Goal: Task Accomplishment & Management: Complete application form

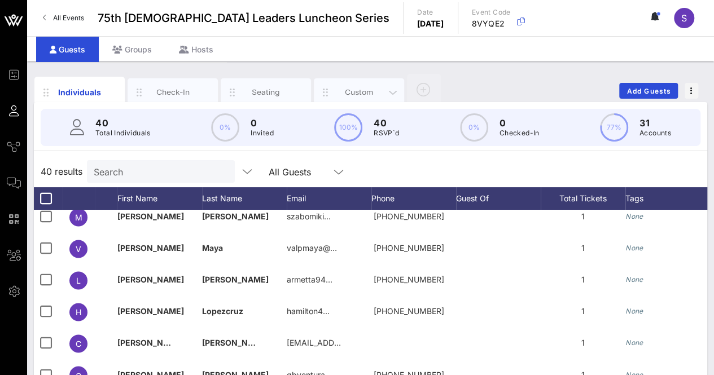
click at [351, 87] on div "Custom" at bounding box center [359, 92] width 50 height 11
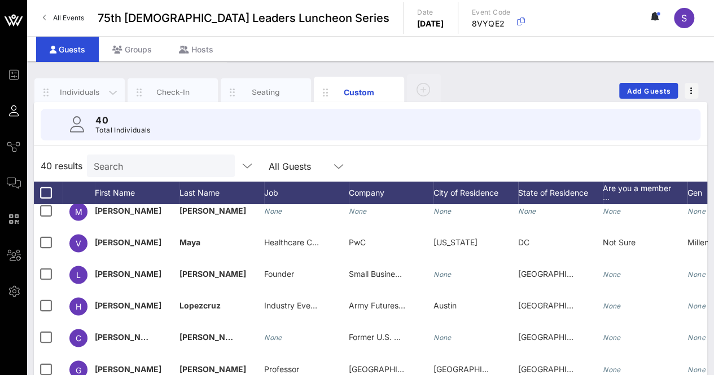
click at [74, 89] on div "Individuals" at bounding box center [80, 92] width 50 height 11
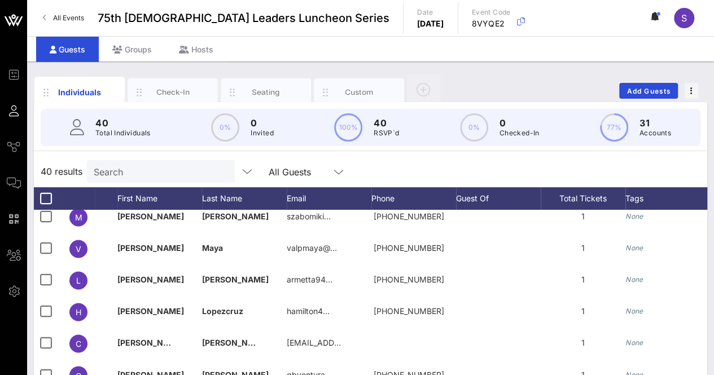
scroll to position [184, 0]
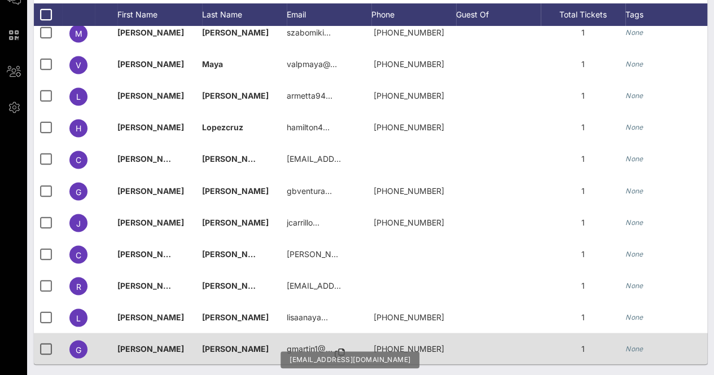
click at [337, 353] on icon at bounding box center [339, 353] width 10 height 1
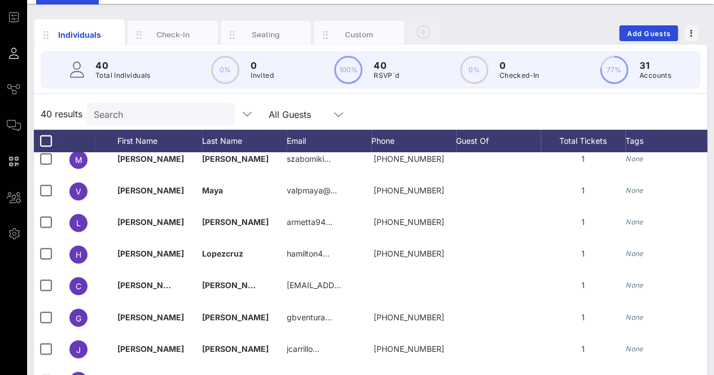
scroll to position [53, 0]
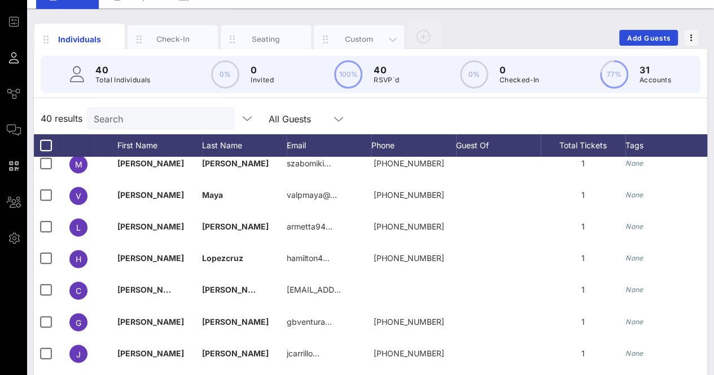
click at [356, 38] on div "Custom" at bounding box center [359, 39] width 50 height 11
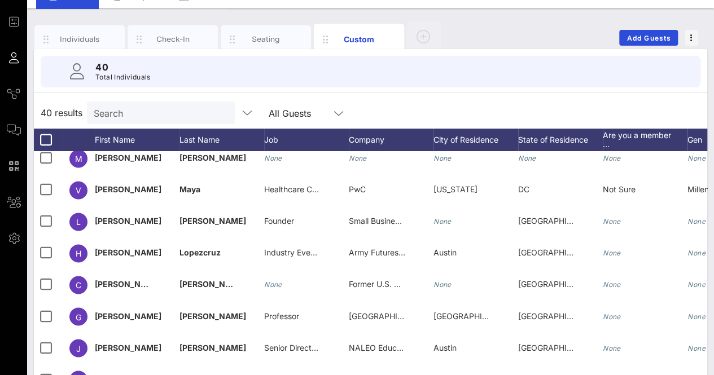
scroll to position [178, 0]
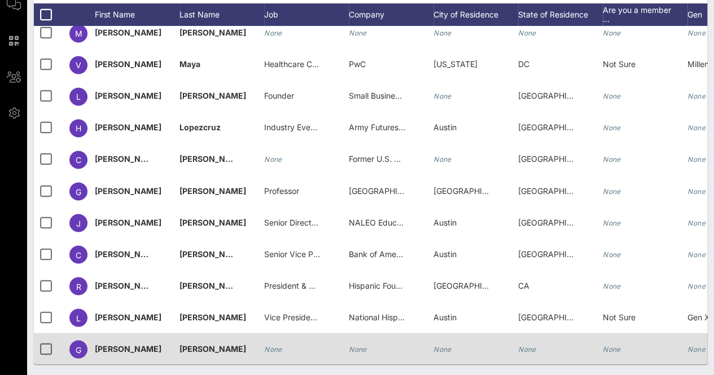
click at [283, 340] on div "None" at bounding box center [306, 355] width 85 height 45
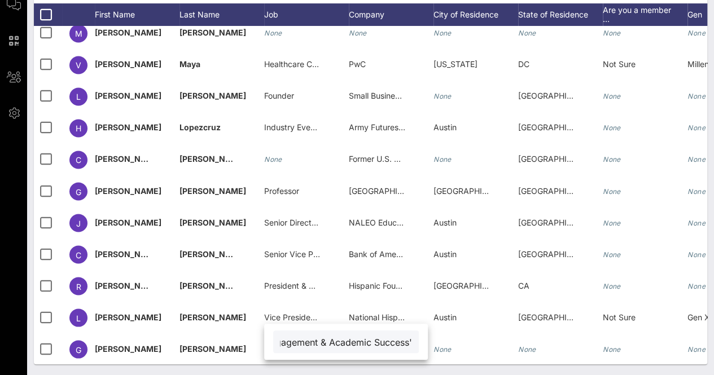
scroll to position [0, 192]
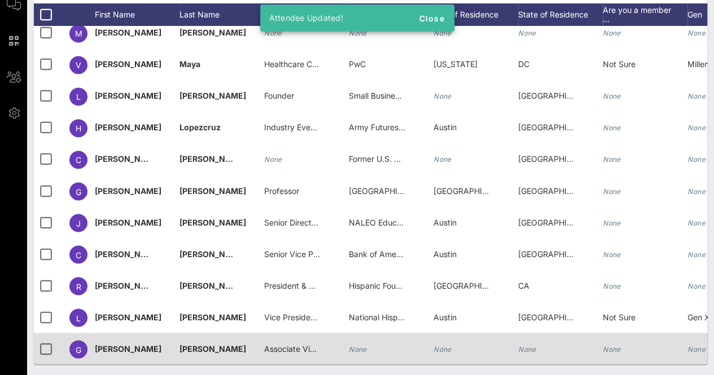
click at [285, 343] on span "Associate Vice Chancellor, Student Engagement & Academic Success'" at bounding box center [394, 348] width 261 height 10
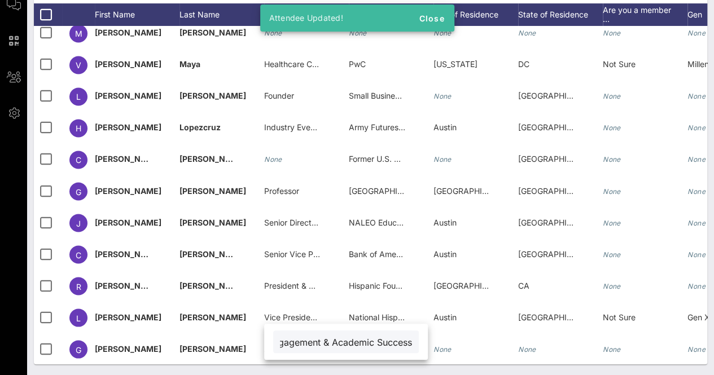
scroll to position [0, 179]
type input "Associate Vice Chancellor, Student Engagement & Academic Success"
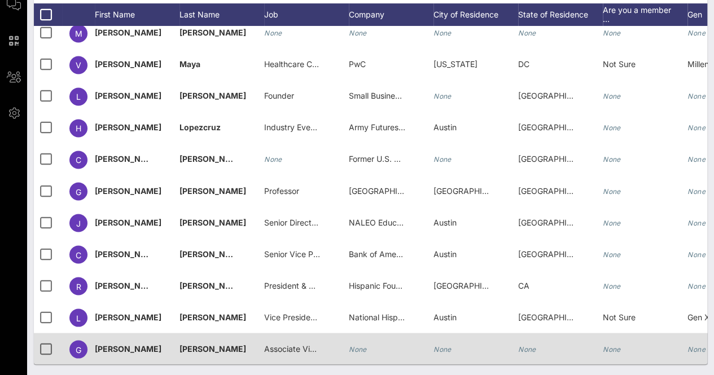
click at [371, 333] on div "None" at bounding box center [391, 355] width 85 height 45
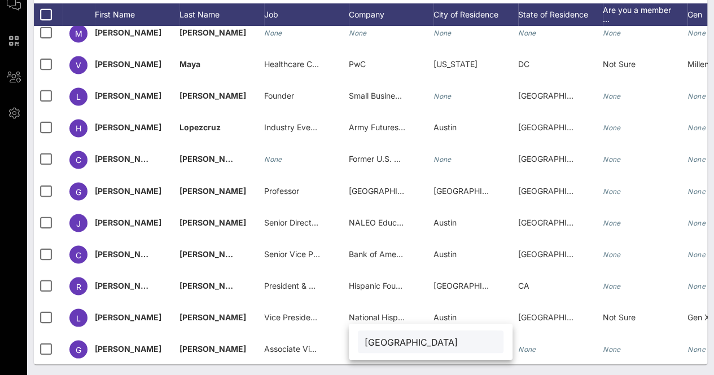
scroll to position [0, 27]
type input "[GEOGRAPHIC_DATA]"
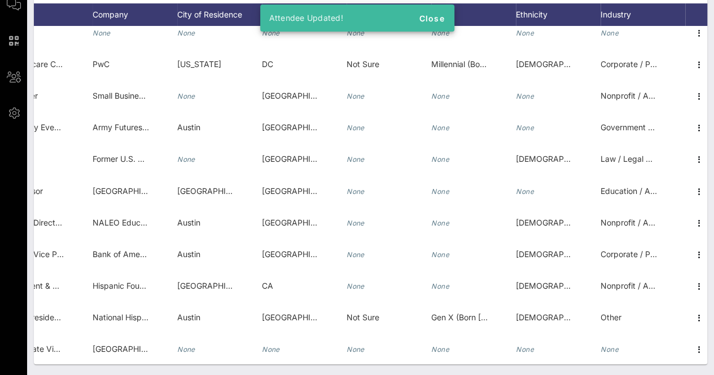
scroll to position [0, 262]
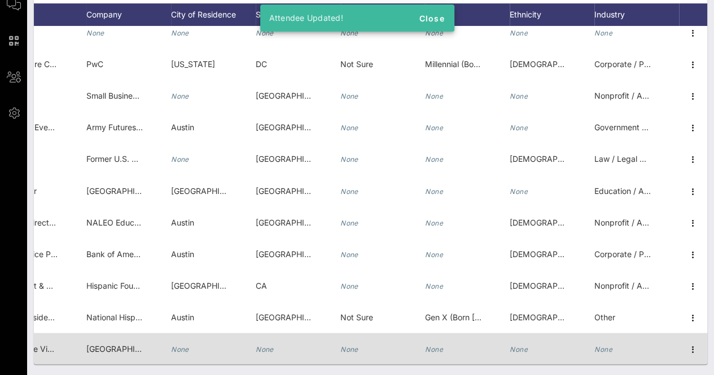
click at [509, 345] on icon "None" at bounding box center [518, 349] width 18 height 8
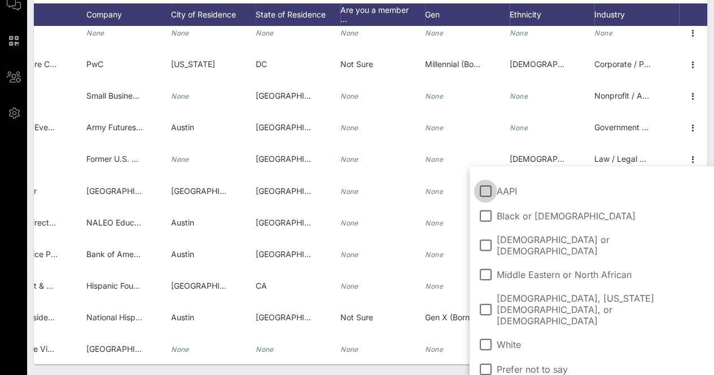
click at [551, 243] on span "[DEMOGRAPHIC_DATA] or [DEMOGRAPHIC_DATA]" at bounding box center [600, 245] width 208 height 23
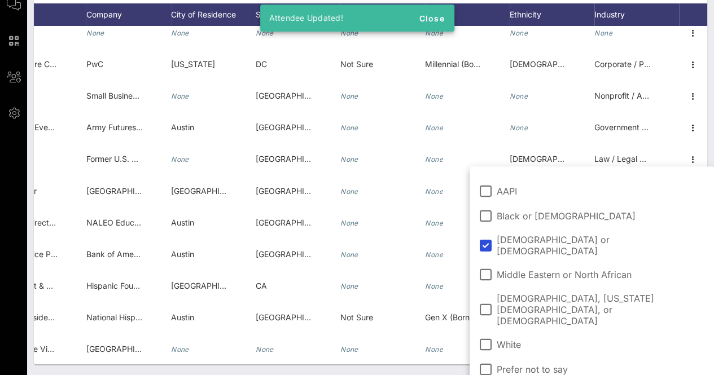
click at [460, 369] on div "Individuals Check-In Seating Custom Add Guests 40 Total Individuals 40 results …" at bounding box center [370, 129] width 686 height 492
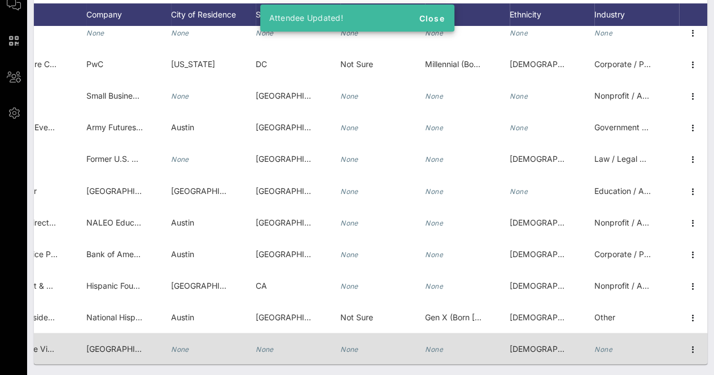
click at [597, 345] on div "None" at bounding box center [603, 349] width 18 height 32
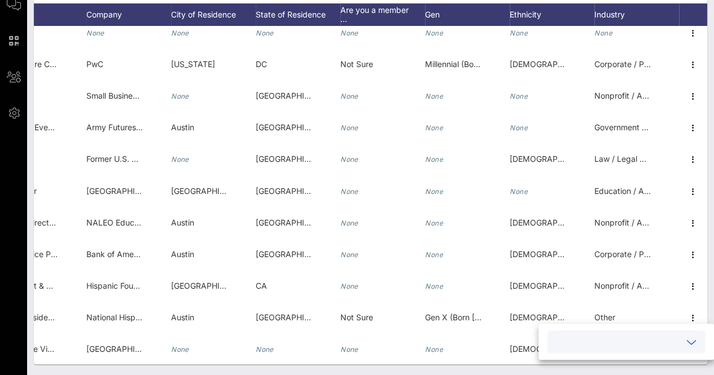
click at [656, 343] on input "text" at bounding box center [617, 341] width 126 height 15
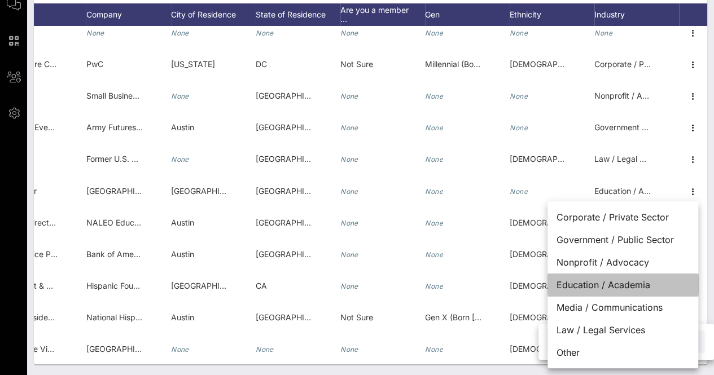
click at [630, 288] on div "Education / Academia" at bounding box center [622, 285] width 151 height 23
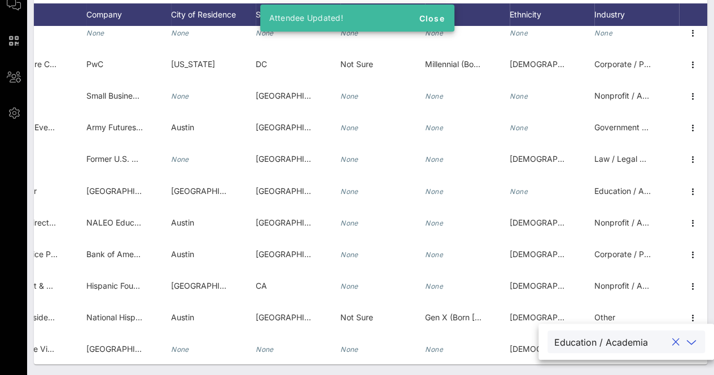
click at [487, 368] on div "Individuals Check-In Seating Custom Add Guests 40 Total Individuals 40 results …" at bounding box center [370, 129] width 686 height 492
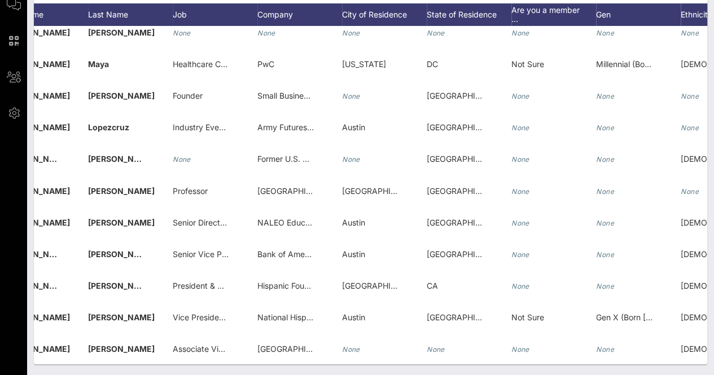
scroll to position [0, 83]
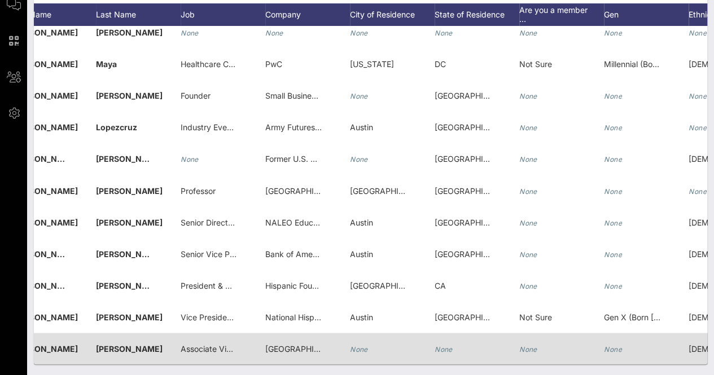
click at [358, 345] on icon "None" at bounding box center [359, 349] width 18 height 8
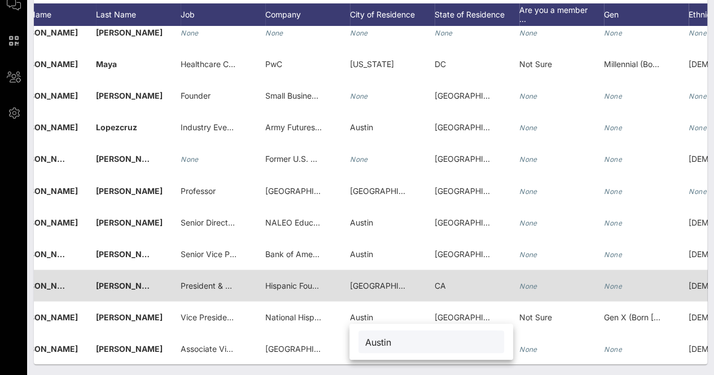
type input "Austin"
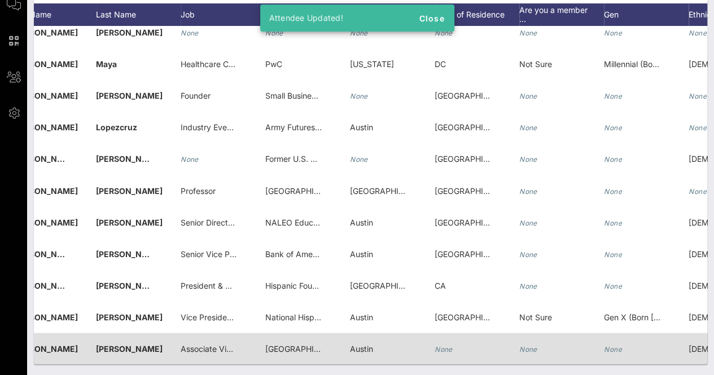
click at [449, 345] on icon "None" at bounding box center [443, 349] width 18 height 8
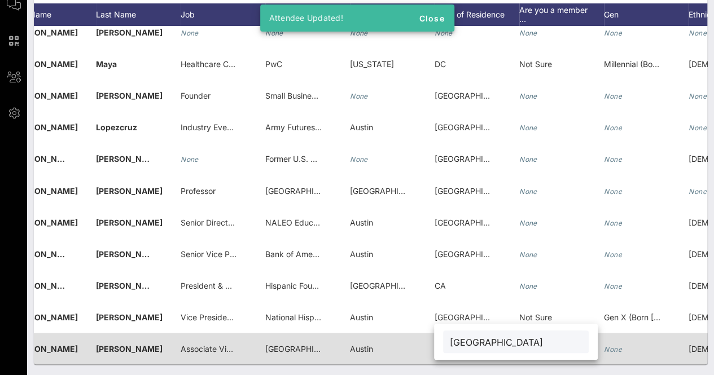
type input "[GEOGRAPHIC_DATA]"
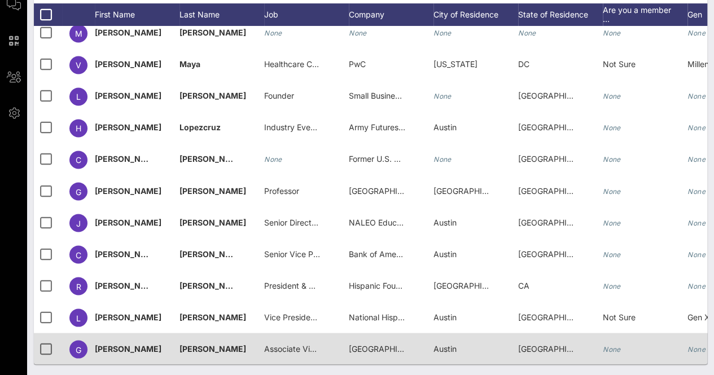
scroll to position [0, 0]
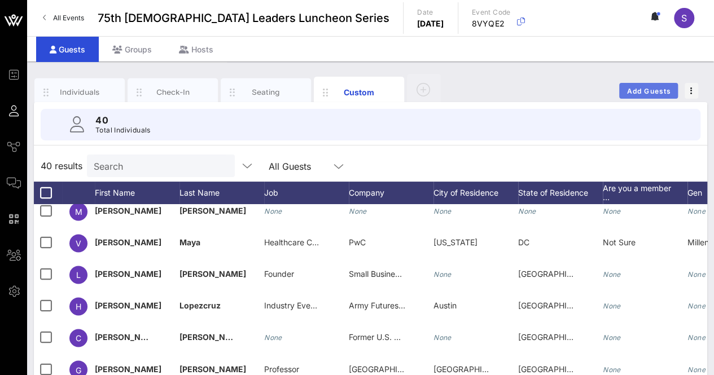
click at [646, 95] on button "Add Guests" at bounding box center [648, 91] width 59 height 16
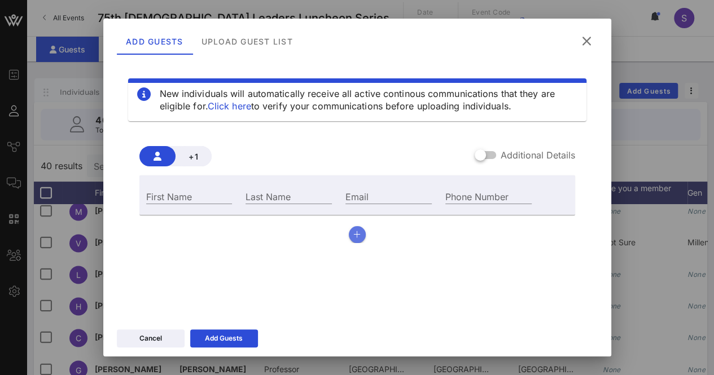
click at [349, 235] on button "button" at bounding box center [357, 234] width 17 height 17
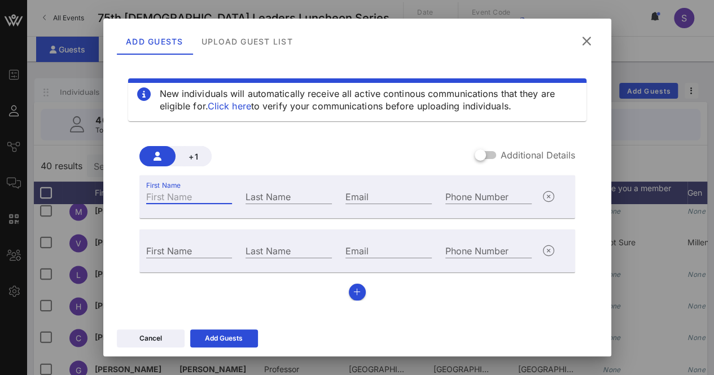
click at [203, 195] on input "First Name" at bounding box center [189, 196] width 86 height 15
type input "[PERSON_NAME]"
click at [289, 192] on input "Last Name" at bounding box center [288, 196] width 86 height 15
type input "Coronado"
click at [196, 243] on div "First Name" at bounding box center [189, 249] width 100 height 30
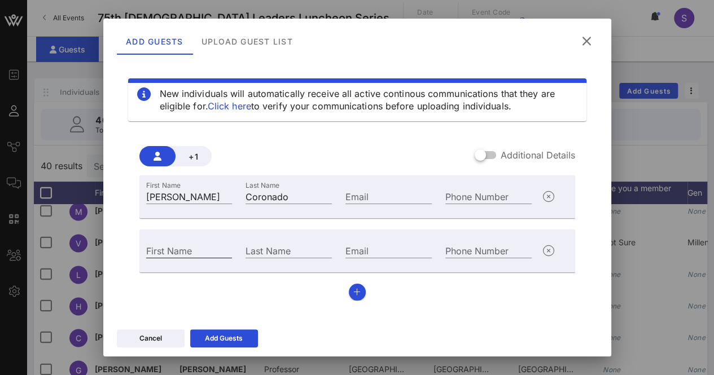
click at [200, 249] on input "First Name" at bounding box center [189, 250] width 86 height 15
type input "[PERSON_NAME]"
click at [293, 254] on input "Last Name" at bounding box center [288, 250] width 86 height 15
type input "Coronado"
click at [380, 198] on input "Email" at bounding box center [388, 196] width 86 height 15
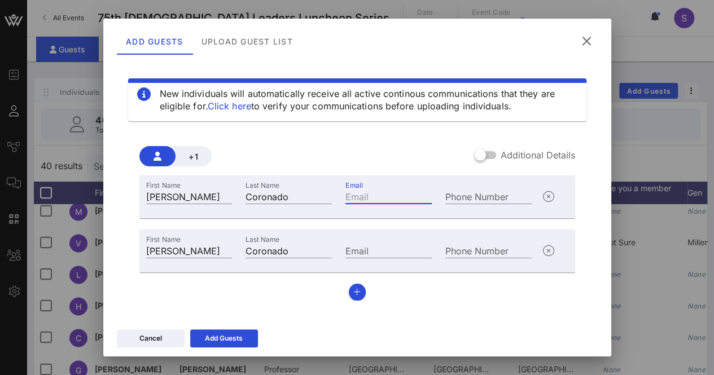
paste input "[EMAIL_ADDRESS][DOMAIN_NAME]"
type input "[EMAIL_ADDRESS][DOMAIN_NAME]"
click at [227, 336] on icon at bounding box center [223, 337] width 8 height 7
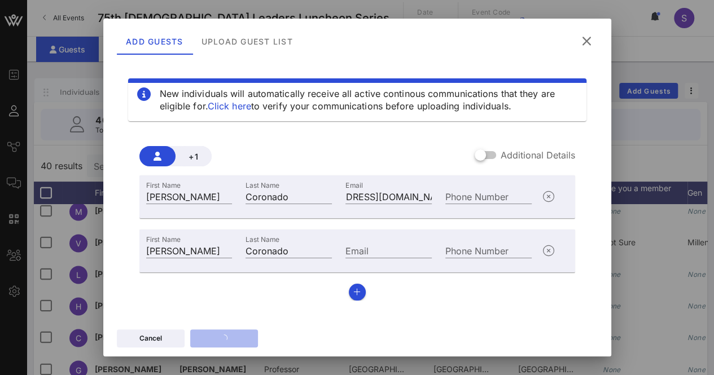
scroll to position [0, 0]
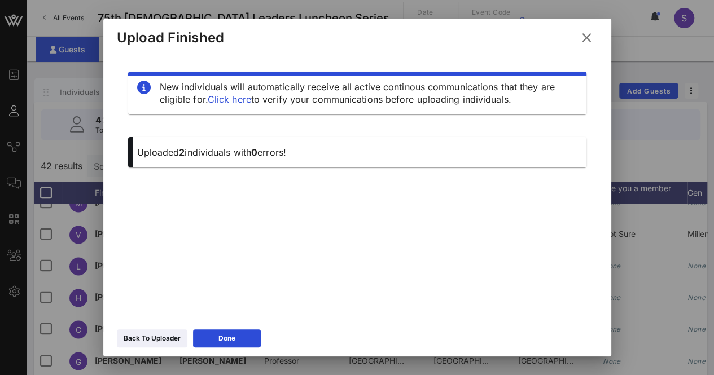
click at [584, 38] on icon at bounding box center [586, 38] width 15 height 14
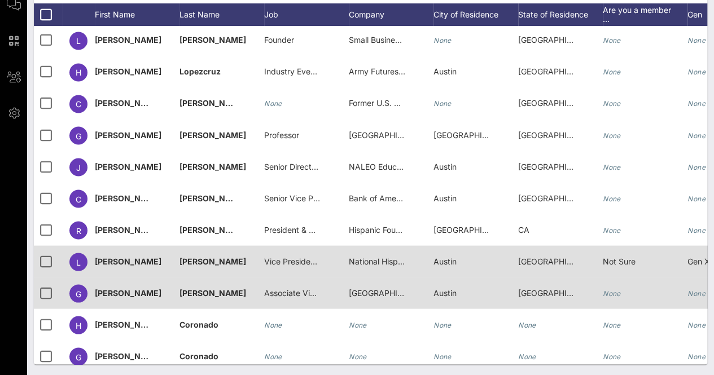
scroll to position [997, 0]
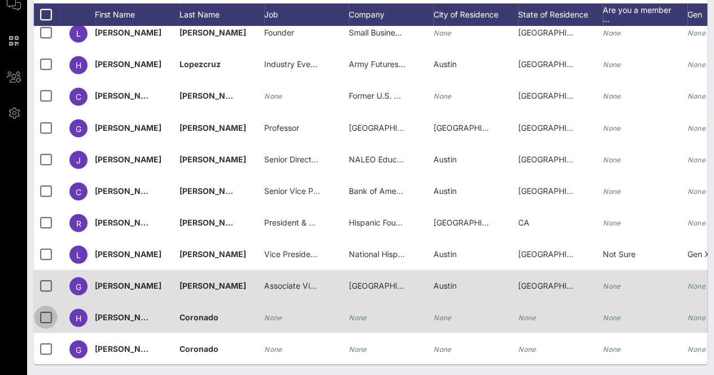
click at [39, 307] on div at bounding box center [45, 316] width 19 height 19
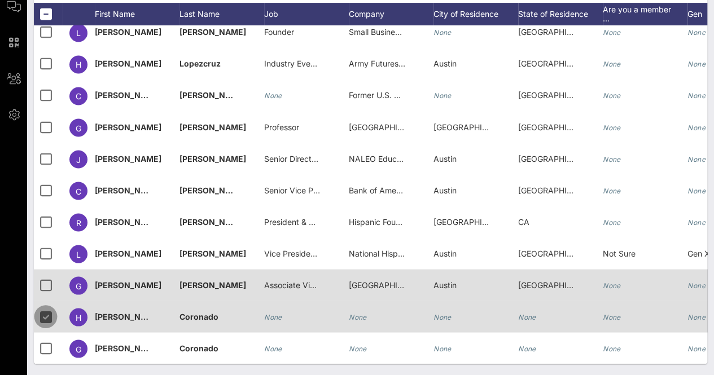
scroll to position [176, 0]
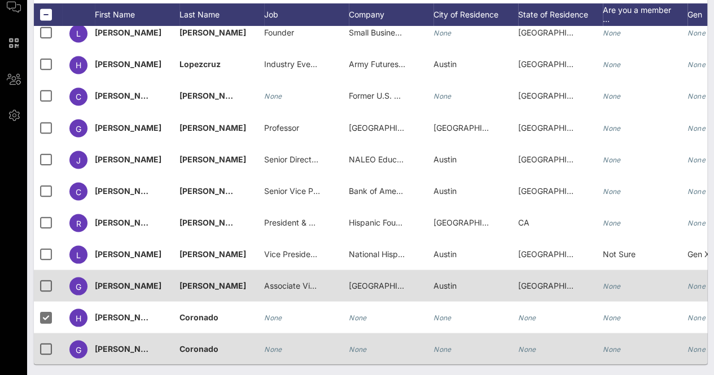
click at [38, 333] on div at bounding box center [48, 349] width 28 height 32
click at [46, 341] on div at bounding box center [45, 348] width 19 height 19
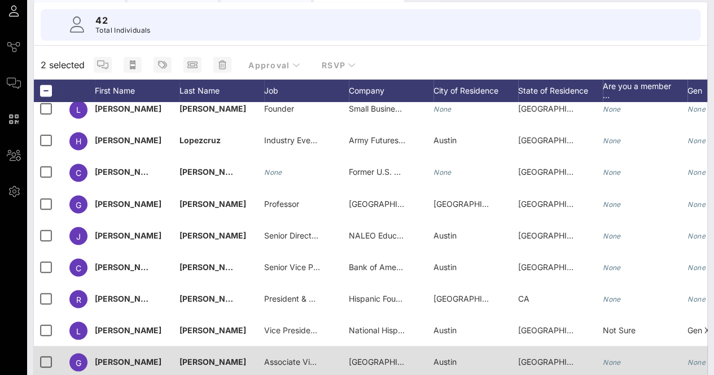
scroll to position [7, 0]
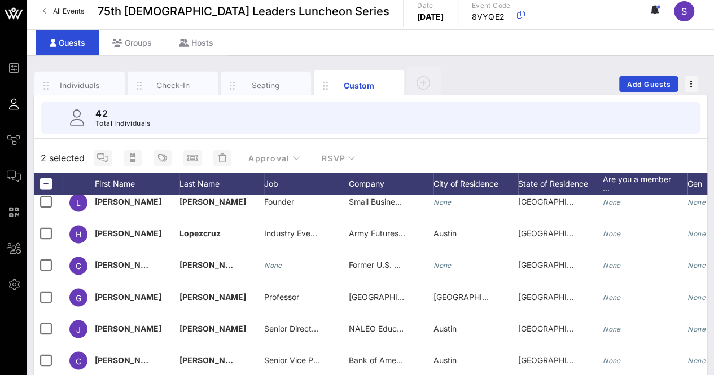
click at [308, 159] on div "Approval RSVP" at bounding box center [226, 158] width 275 height 20
click at [328, 154] on span "RSVP" at bounding box center [338, 158] width 35 height 10
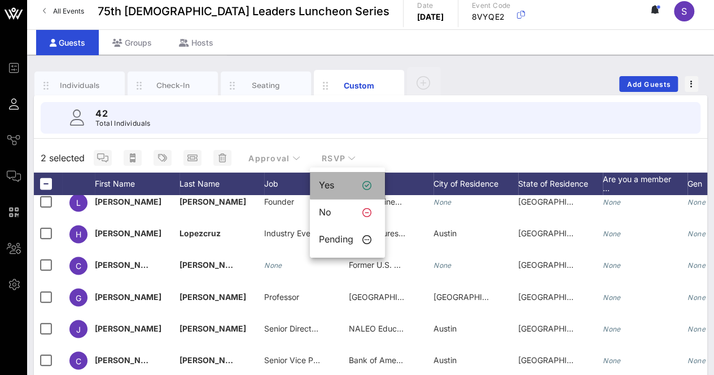
click at [335, 185] on div "Yes" at bounding box center [336, 185] width 34 height 11
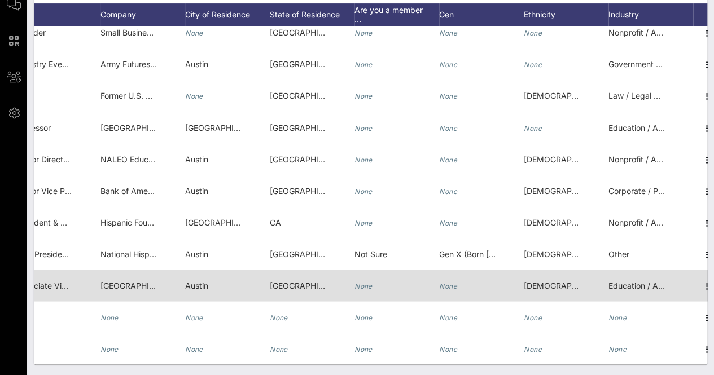
scroll to position [0, 262]
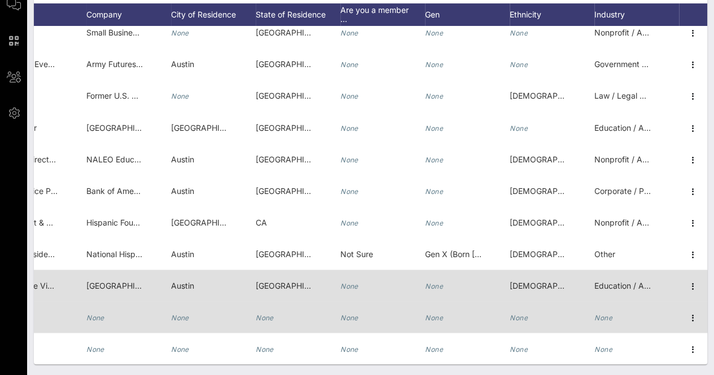
click at [514, 314] on div "None" at bounding box center [518, 317] width 18 height 32
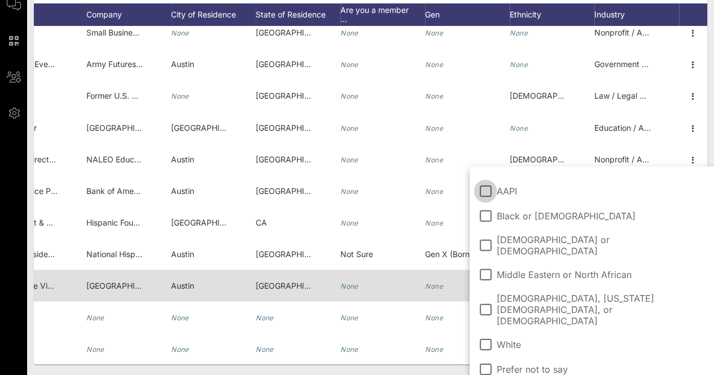
click at [518, 237] on span "[DEMOGRAPHIC_DATA] or [DEMOGRAPHIC_DATA]" at bounding box center [600, 245] width 208 height 23
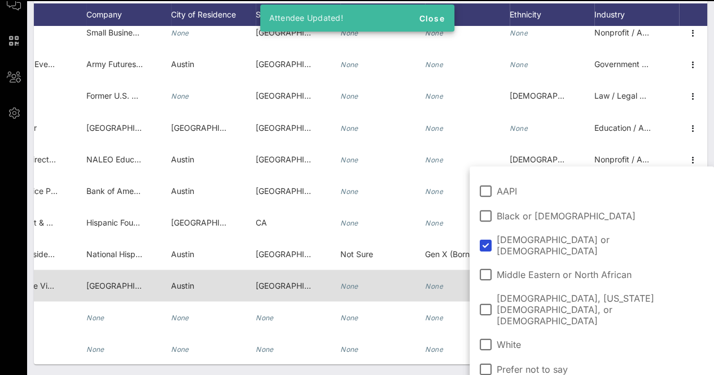
click at [419, 369] on div "Individuals Check-In Seating Custom Add Guests 42 Total Individuals 42 results …" at bounding box center [370, 129] width 686 height 492
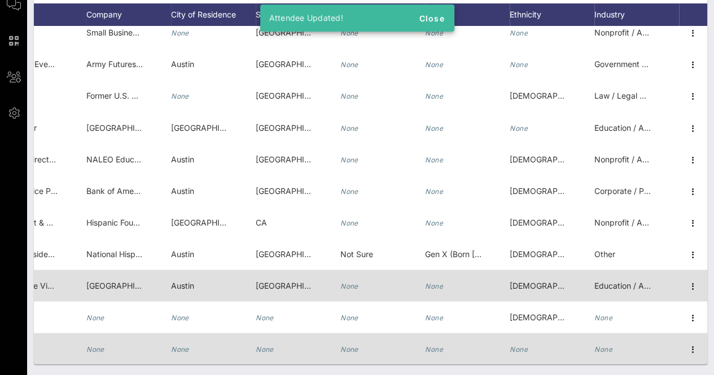
click at [509, 346] on div "None" at bounding box center [518, 349] width 18 height 32
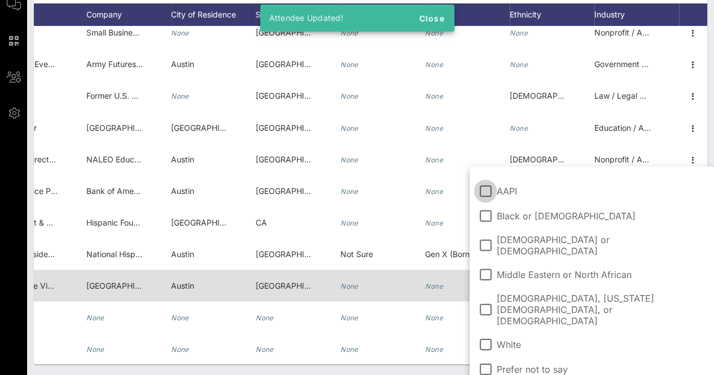
click at [518, 240] on span "[DEMOGRAPHIC_DATA] or [DEMOGRAPHIC_DATA]" at bounding box center [600, 245] width 208 height 23
click at [406, 369] on div "Individuals Check-In Seating Custom Add Guests 42 Total Individuals 42 results …" at bounding box center [370, 129] width 686 height 492
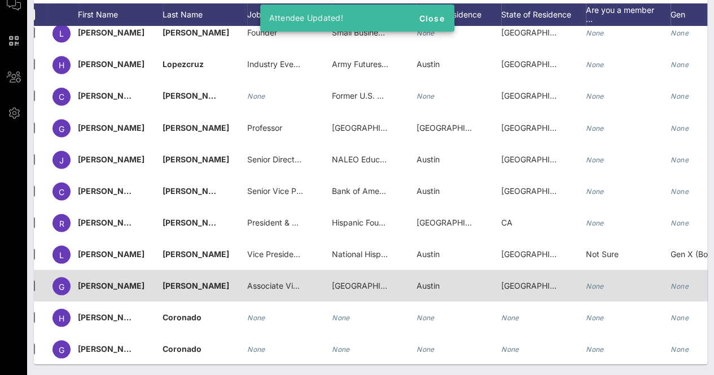
scroll to position [0, 0]
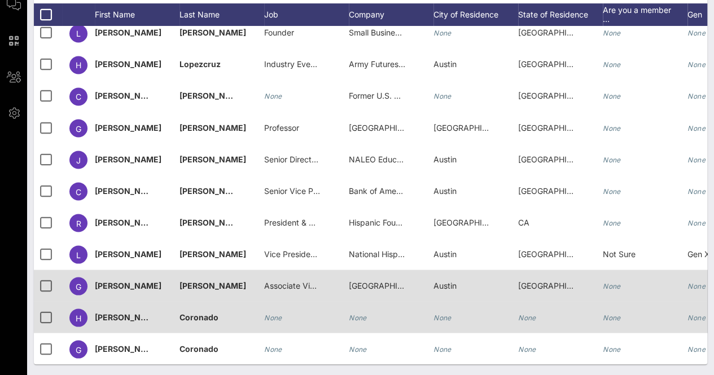
click at [534, 313] on icon "None" at bounding box center [527, 317] width 18 height 8
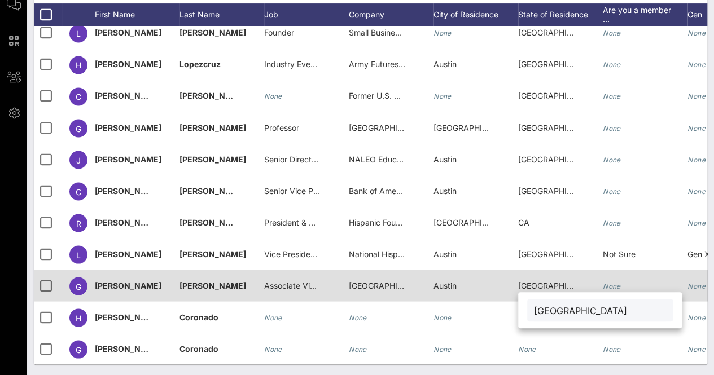
type input "[GEOGRAPHIC_DATA]"
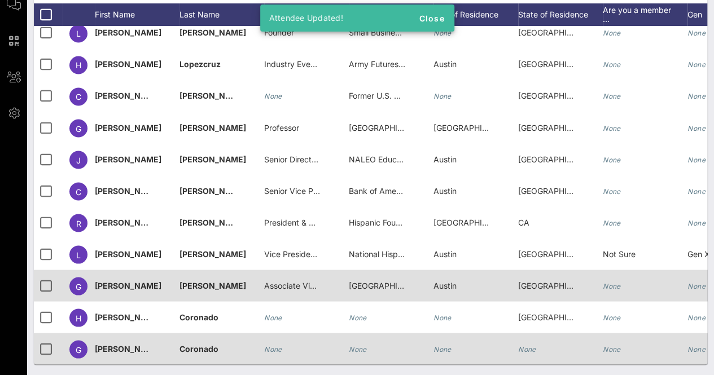
click at [526, 345] on icon "None" at bounding box center [527, 349] width 18 height 8
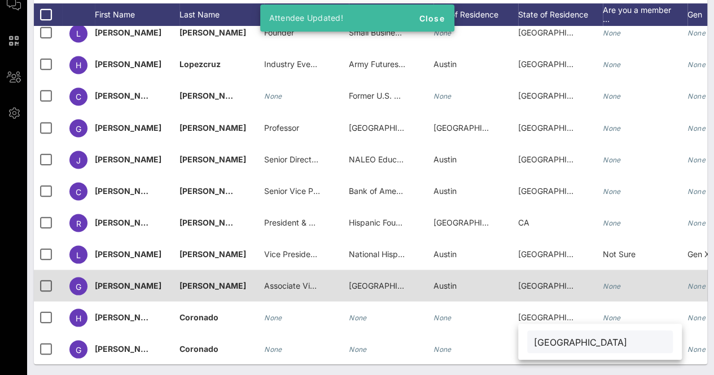
type input "[GEOGRAPHIC_DATA]"
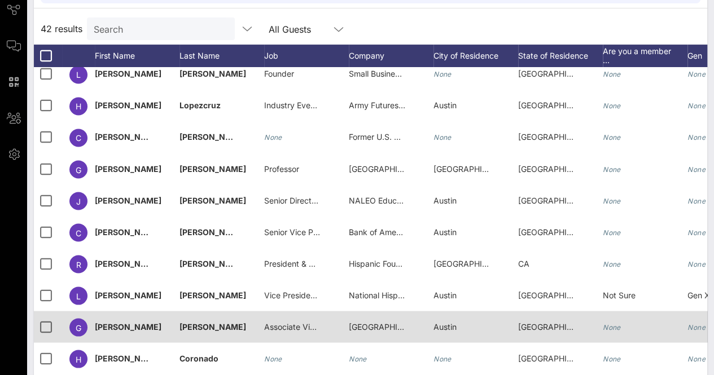
scroll to position [65, 0]
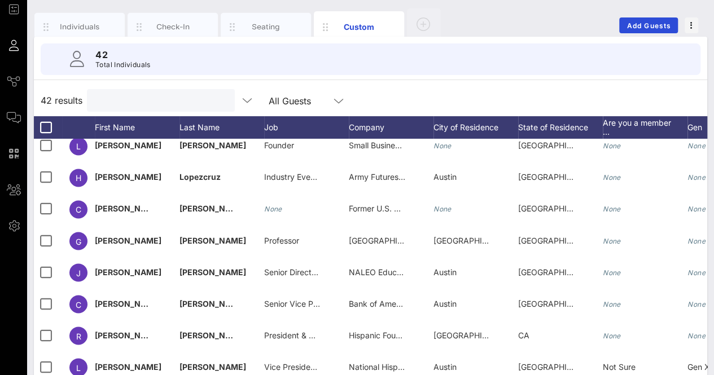
click at [172, 103] on input "text" at bounding box center [160, 100] width 132 height 15
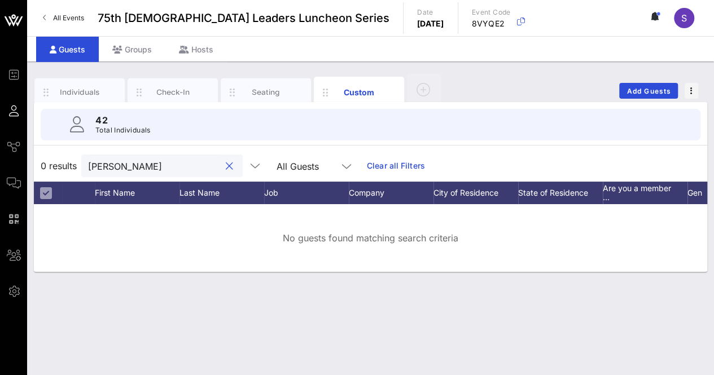
scroll to position [0, 0]
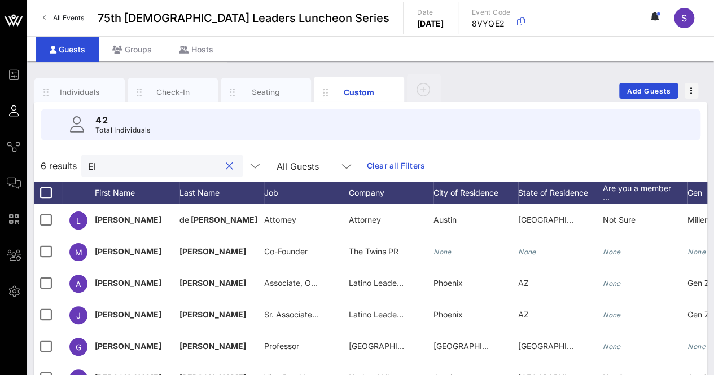
type input "E"
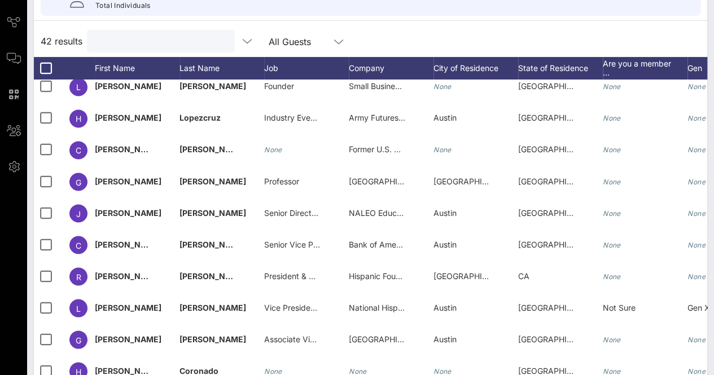
scroll to position [65, 0]
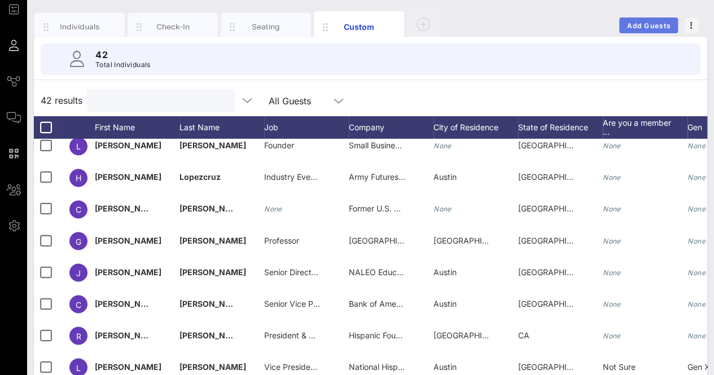
click at [641, 23] on span "Add Guests" at bounding box center [648, 25] width 45 height 8
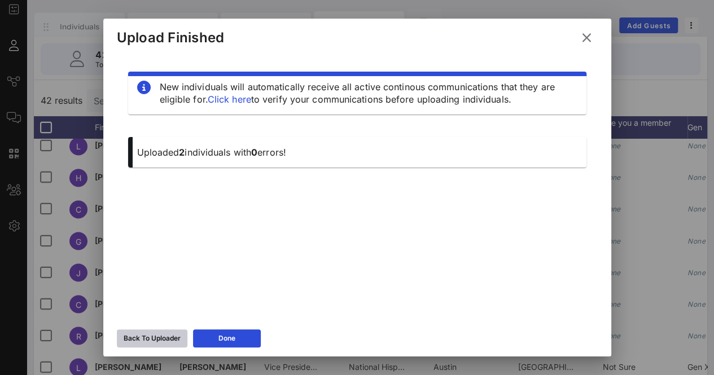
click at [145, 337] on div "Back To Uploader" at bounding box center [152, 338] width 57 height 11
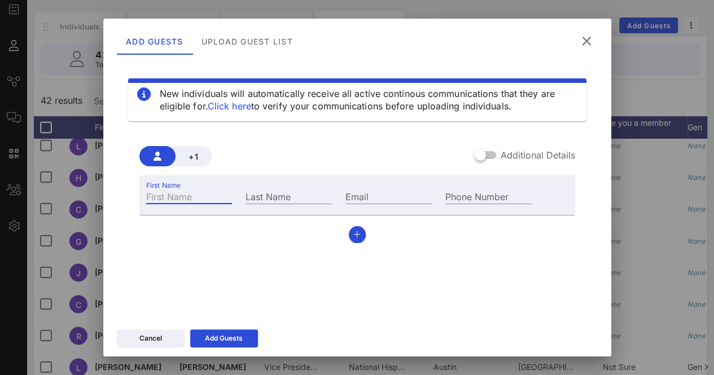
click at [206, 199] on input "First Name" at bounding box center [189, 196] width 86 height 15
type input "[PERSON_NAME]"
click at [282, 197] on input "Last Name" at bounding box center [288, 196] width 86 height 15
type input "Coronado"
click at [399, 191] on input "Email" at bounding box center [388, 196] width 86 height 15
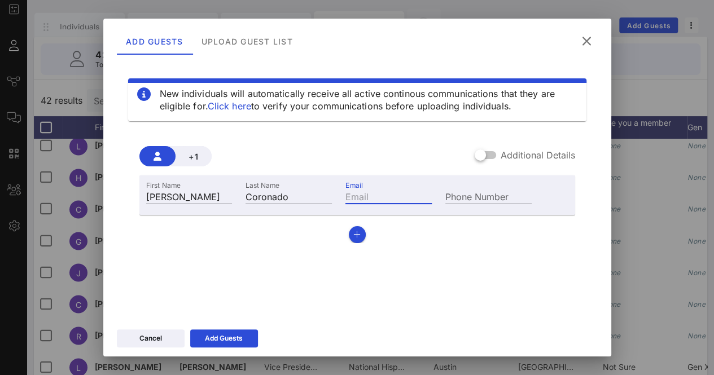
paste input "[PERSON_NAME][EMAIL_ADDRESS][DOMAIN_NAME]"
type input "[PERSON_NAME][EMAIL_ADDRESS][DOMAIN_NAME]"
click at [235, 330] on button "Add Guests" at bounding box center [224, 338] width 68 height 18
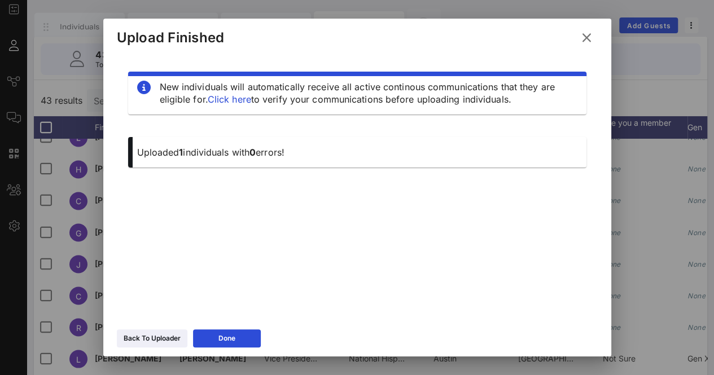
click at [587, 37] on icon at bounding box center [586, 38] width 16 height 14
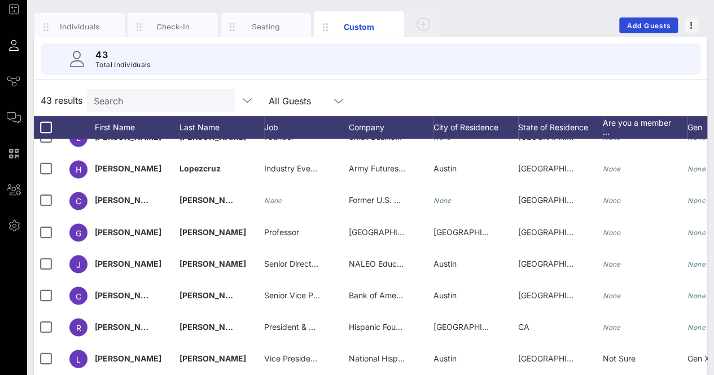
click at [130, 107] on input "Search" at bounding box center [160, 100] width 132 height 15
type input "w"
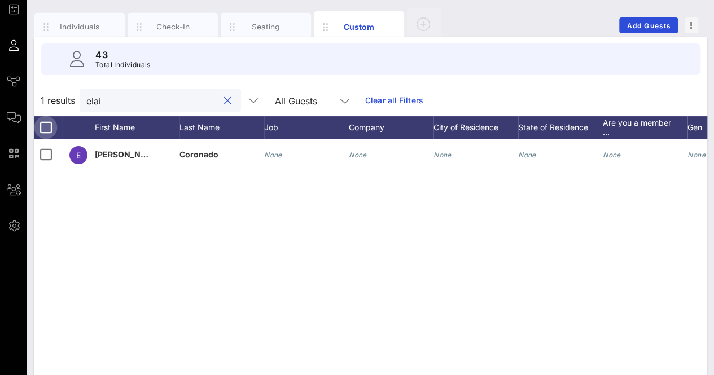
type input "elai"
click at [42, 128] on div at bounding box center [45, 127] width 19 height 19
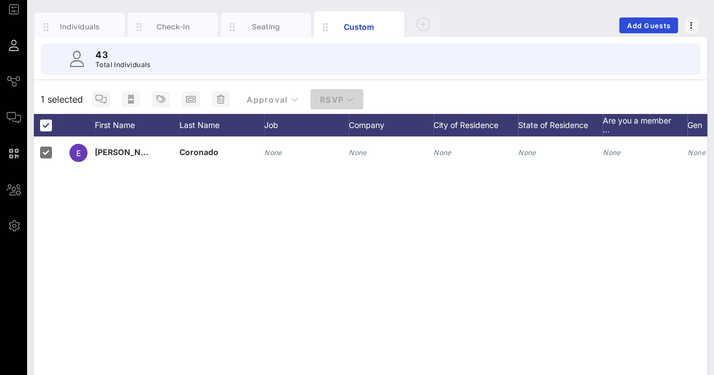
click at [325, 100] on span "RSVP" at bounding box center [336, 100] width 35 height 10
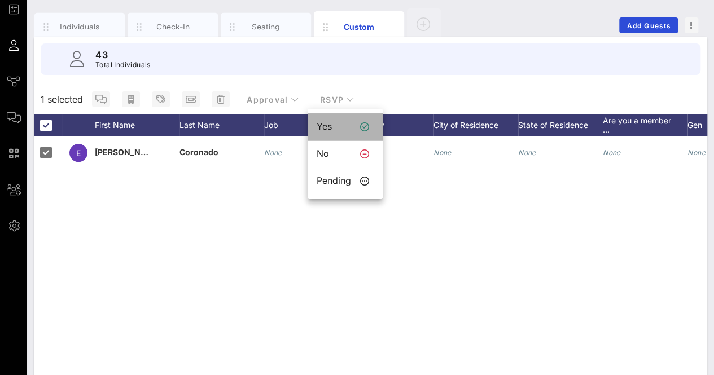
click at [342, 122] on div "Yes" at bounding box center [333, 126] width 34 height 11
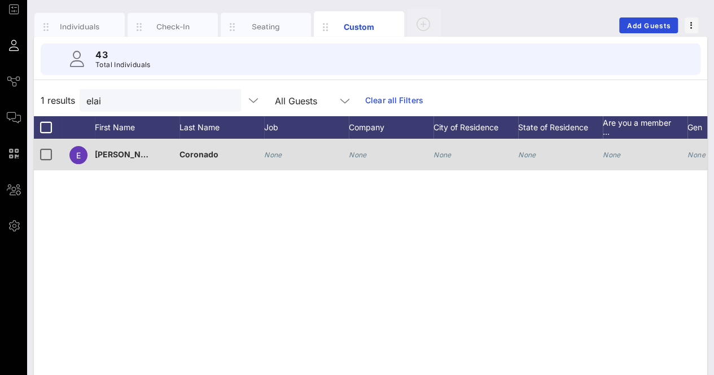
click at [284, 153] on div "None" at bounding box center [306, 161] width 85 height 45
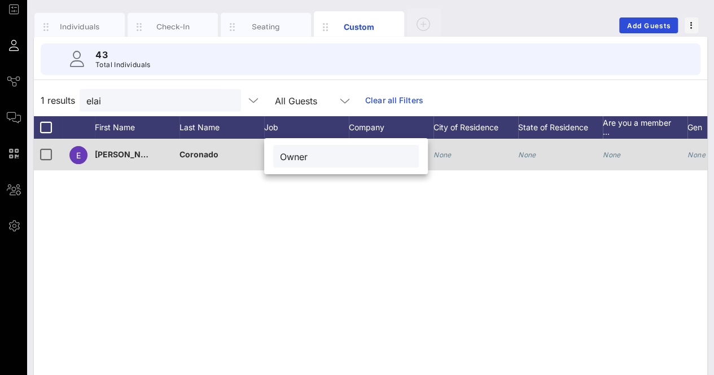
type input "Owner"
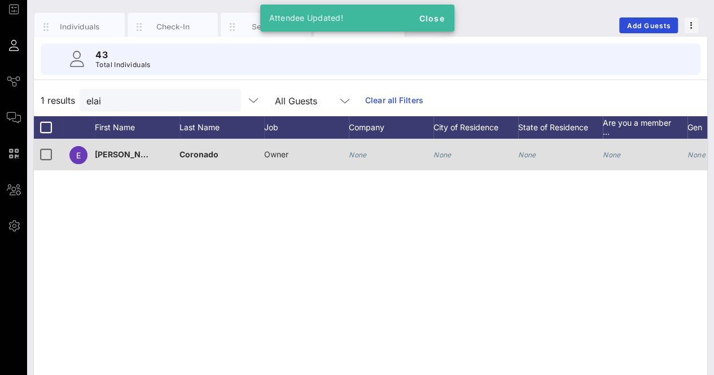
click at [356, 146] on div "None" at bounding box center [358, 155] width 18 height 32
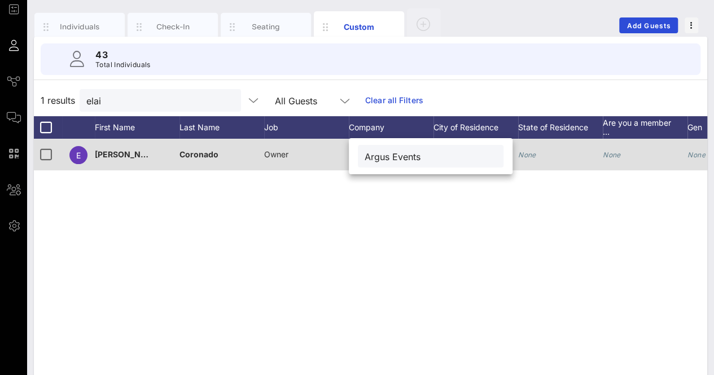
type input "Argus Events"
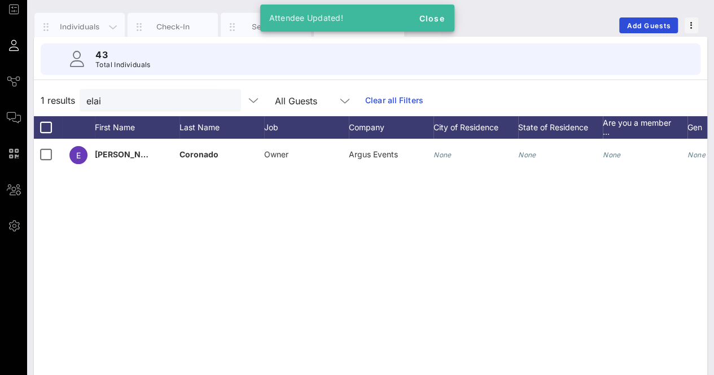
click at [72, 24] on div "Individuals" at bounding box center [80, 26] width 50 height 11
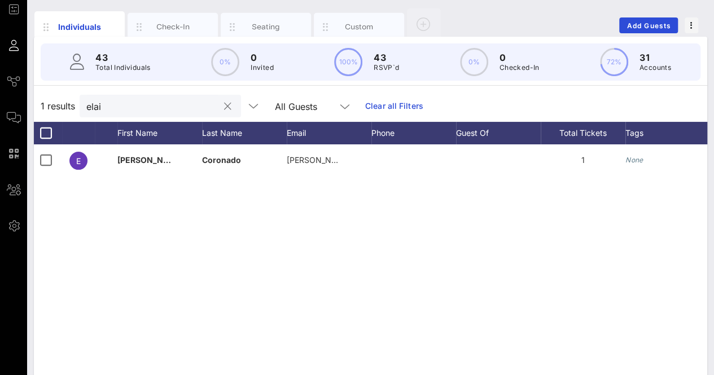
click at [221, 102] on div at bounding box center [228, 107] width 14 height 14
click at [224, 104] on button "clear icon" at bounding box center [227, 106] width 7 height 11
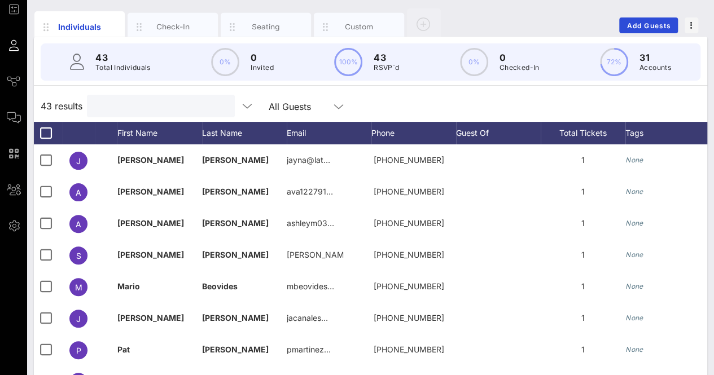
click at [410, 102] on div "43 results All Guests" at bounding box center [370, 106] width 673 height 32
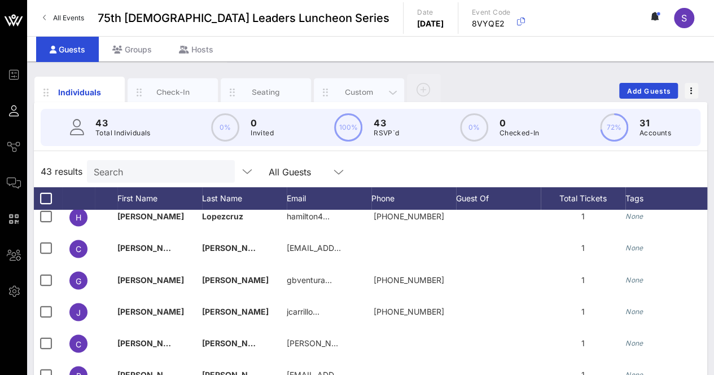
click at [362, 83] on div "Custom" at bounding box center [359, 92] width 90 height 28
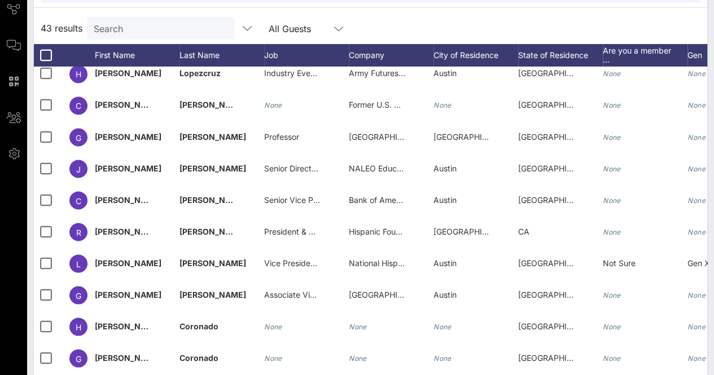
scroll to position [178, 0]
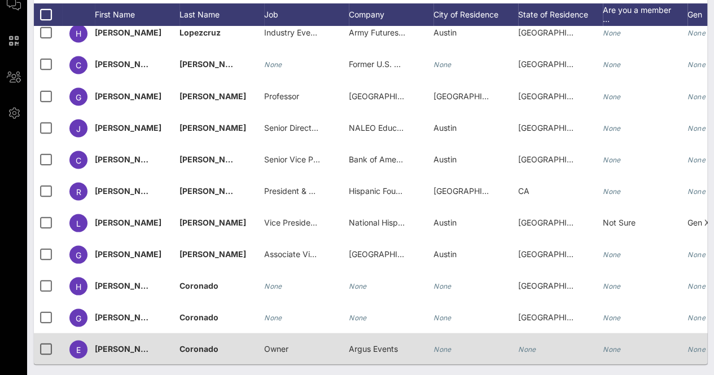
click at [537, 333] on div "None" at bounding box center [560, 355] width 85 height 45
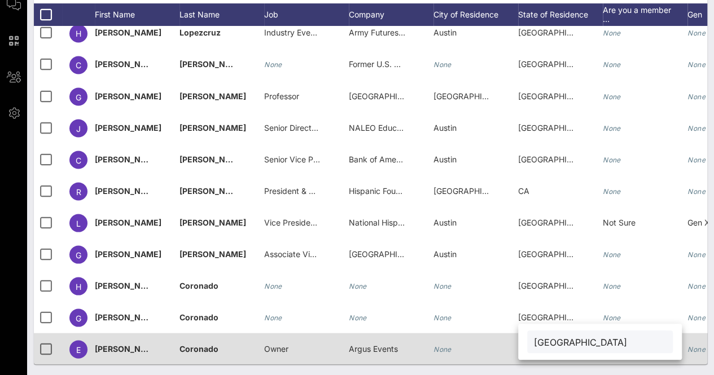
type input "[GEOGRAPHIC_DATA]"
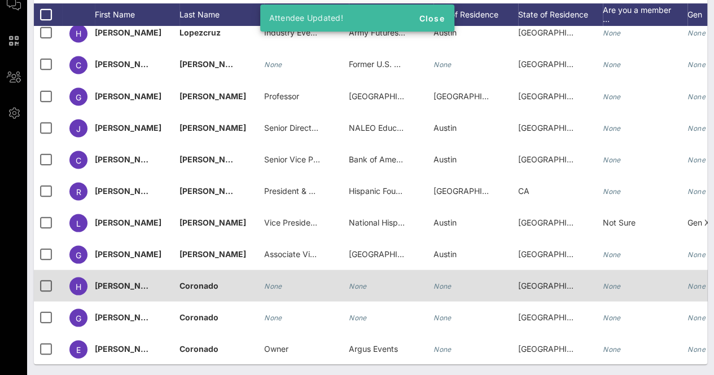
click at [446, 281] on icon "None" at bounding box center [442, 285] width 18 height 8
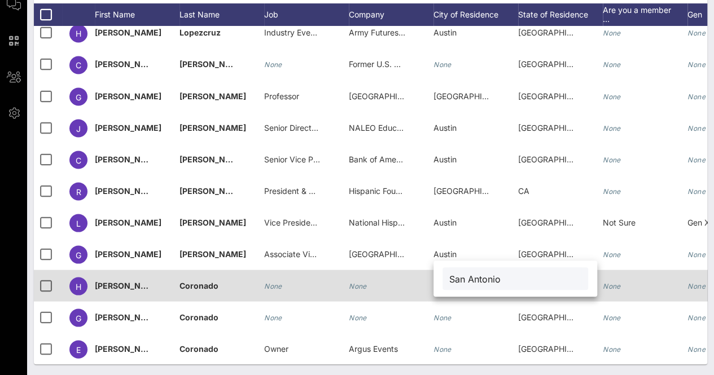
type input "San Antonio"
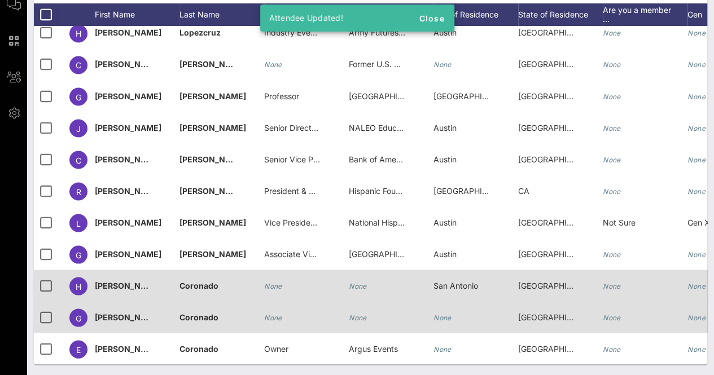
click at [457, 308] on div "None" at bounding box center [475, 323] width 85 height 45
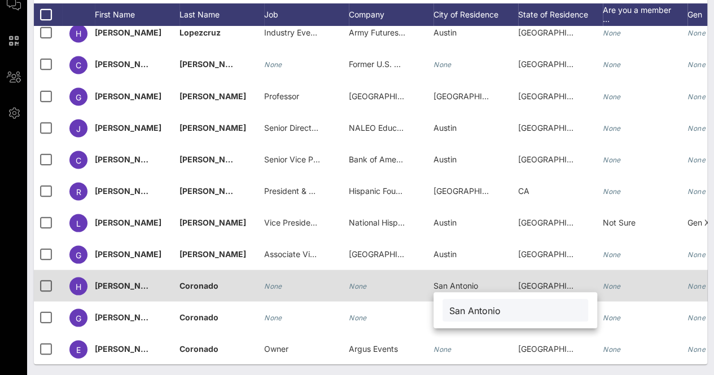
type input "San Antonio"
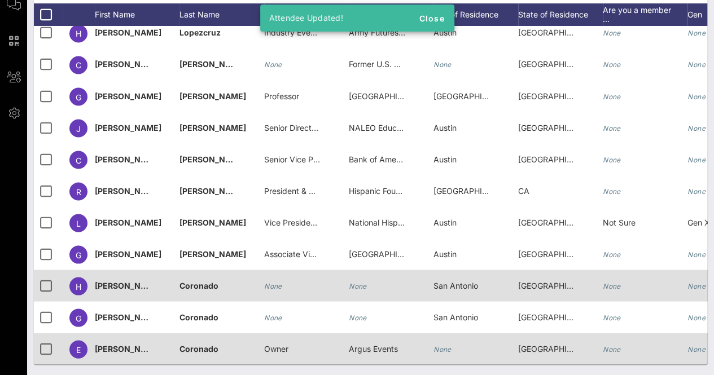
click at [458, 344] on div "None" at bounding box center [475, 355] width 85 height 45
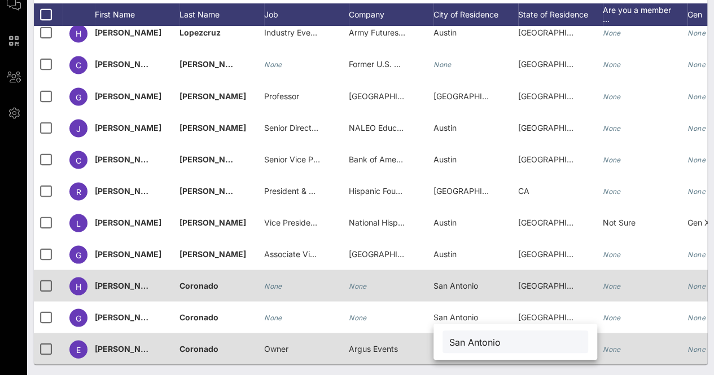
type input "San Antonio"
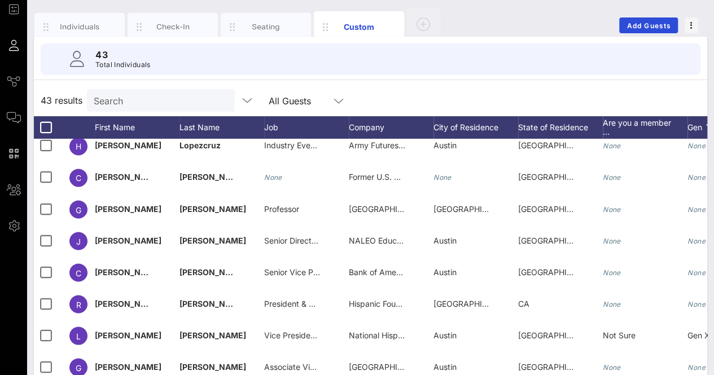
scroll to position [0, 0]
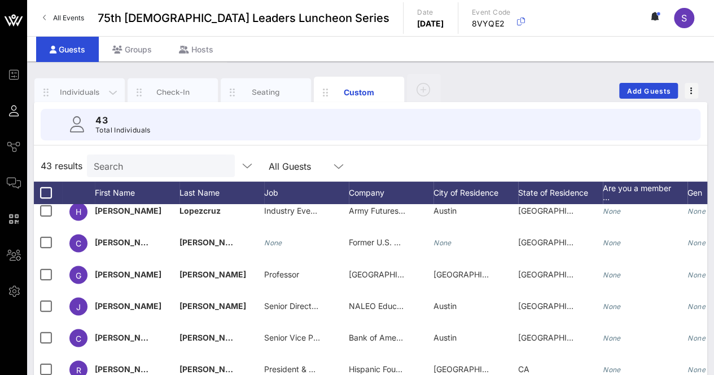
click at [70, 87] on div "Individuals" at bounding box center [80, 92] width 50 height 11
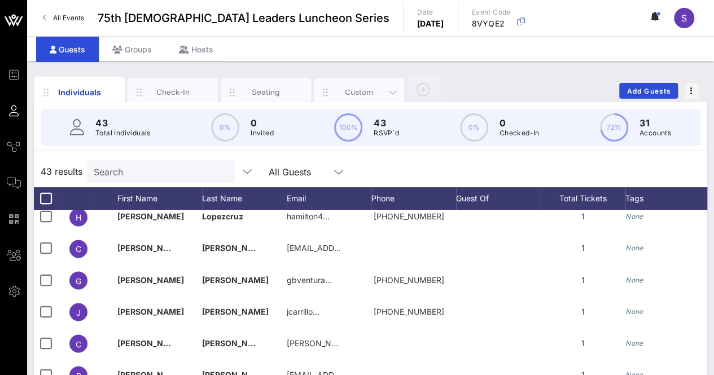
click at [365, 92] on div "Custom" at bounding box center [359, 92] width 50 height 11
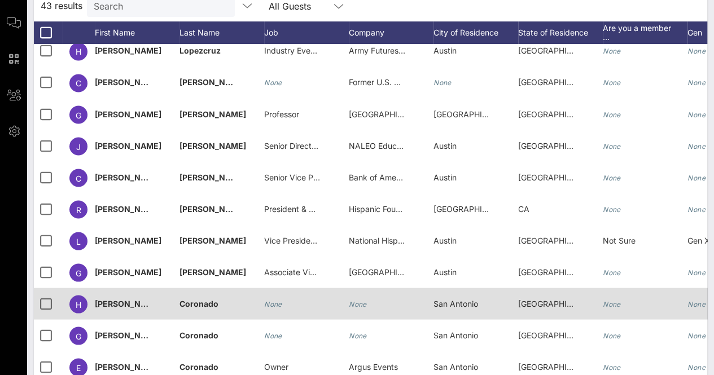
scroll to position [178, 0]
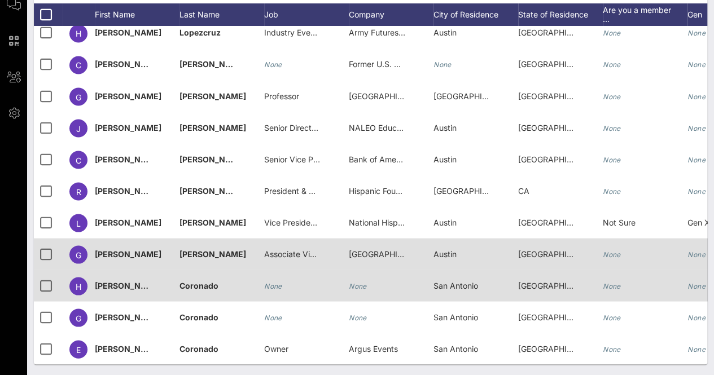
click at [384, 249] on span "[GEOGRAPHIC_DATA]" at bounding box center [389, 254] width 81 height 10
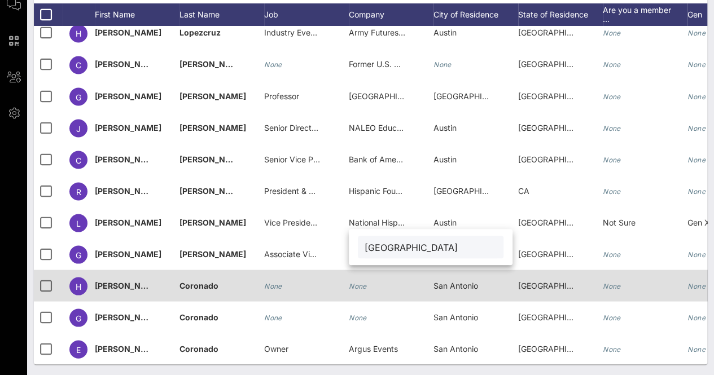
scroll to position [0, 27]
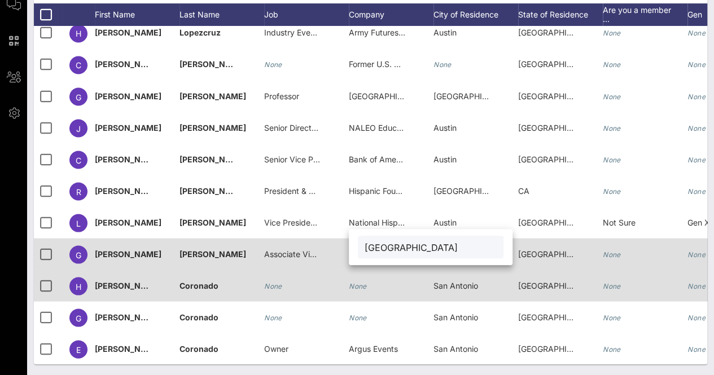
drag, startPoint x: 465, startPoint y: 248, endPoint x: 526, endPoint y: 250, distance: 60.9
click at [526, 250] on div "Event Builder Guests Journeys Comms QR Scanner Team Settings 75th [DEMOGRAPHIC_…" at bounding box center [357, 99] width 714 height 554
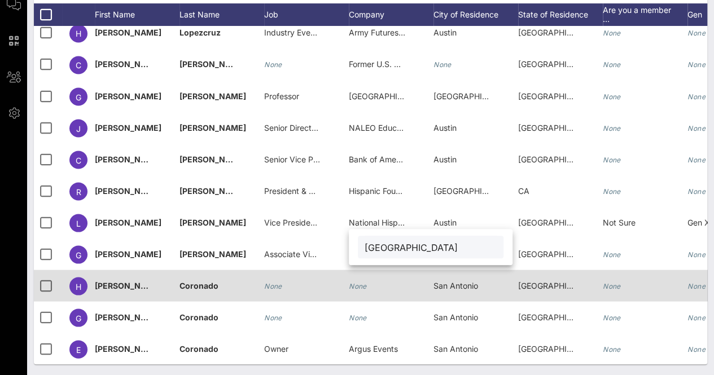
scroll to position [0, 0]
type input "[GEOGRAPHIC_DATA]"
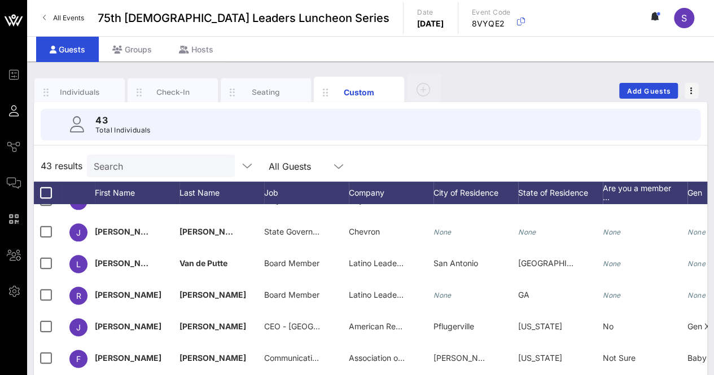
click at [174, 161] on input "Search" at bounding box center [160, 165] width 132 height 15
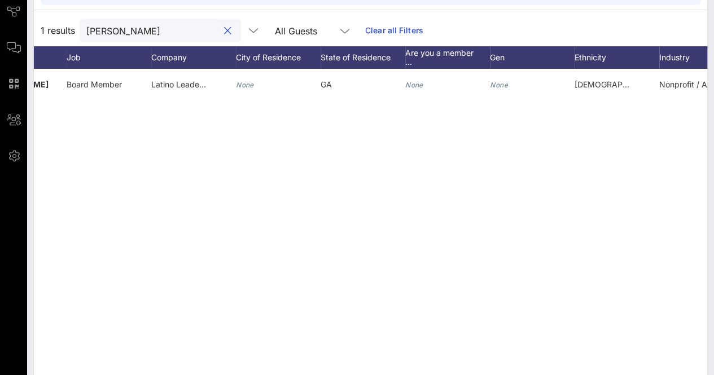
scroll to position [122, 0]
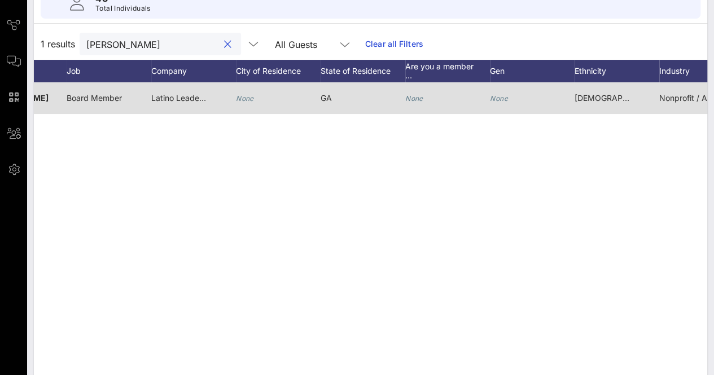
type input "[PERSON_NAME]"
click at [412, 105] on div "None" at bounding box center [414, 98] width 18 height 32
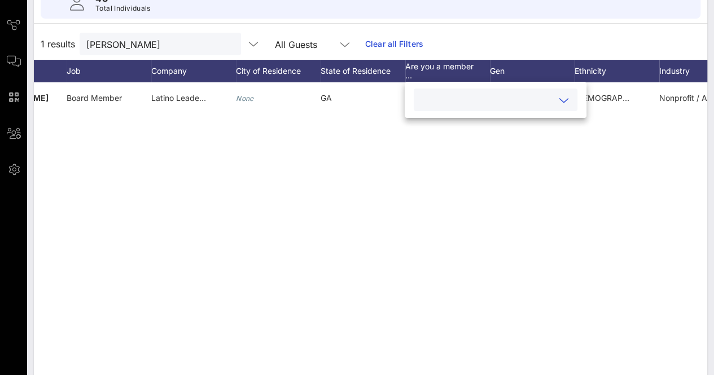
click at [442, 99] on input "text" at bounding box center [486, 100] width 132 height 15
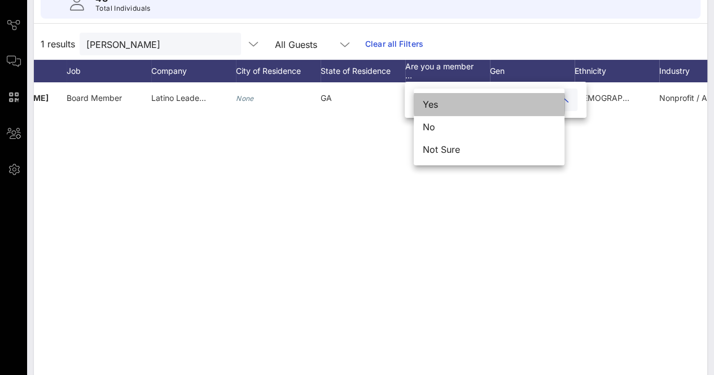
click at [448, 102] on div "Yes" at bounding box center [488, 104] width 151 height 23
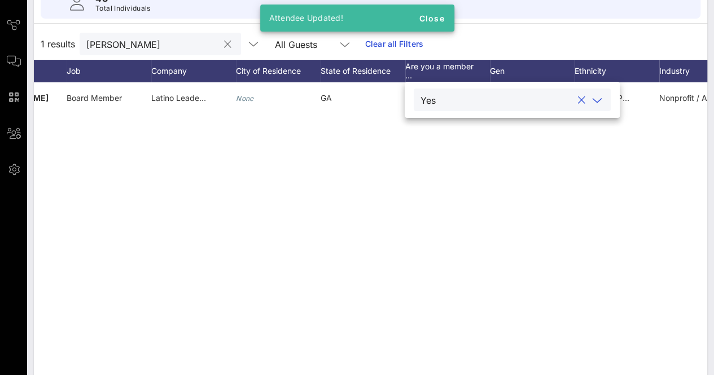
click at [132, 42] on input "[PERSON_NAME]" at bounding box center [152, 44] width 132 height 15
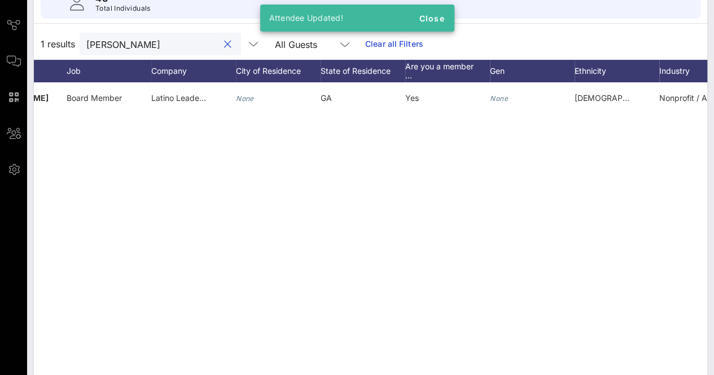
click at [132, 42] on input "[PERSON_NAME]" at bounding box center [152, 44] width 132 height 15
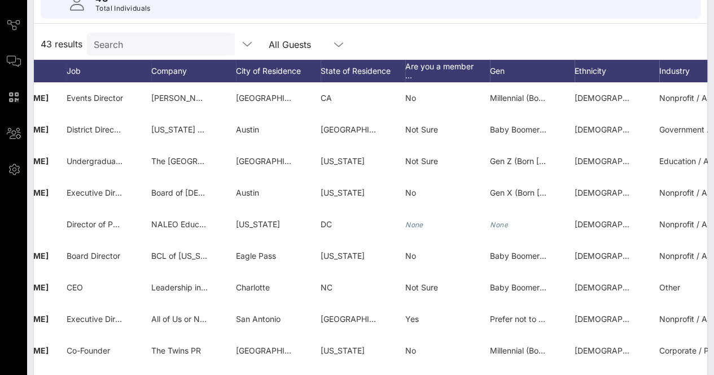
click at [588, 31] on div "43 results Search All Guests" at bounding box center [370, 44] width 673 height 32
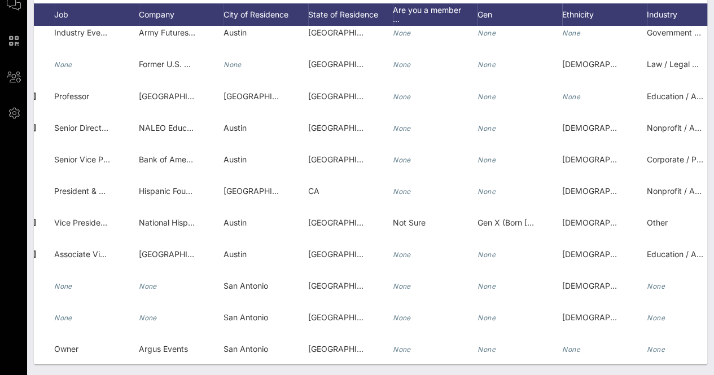
scroll to position [0, 0]
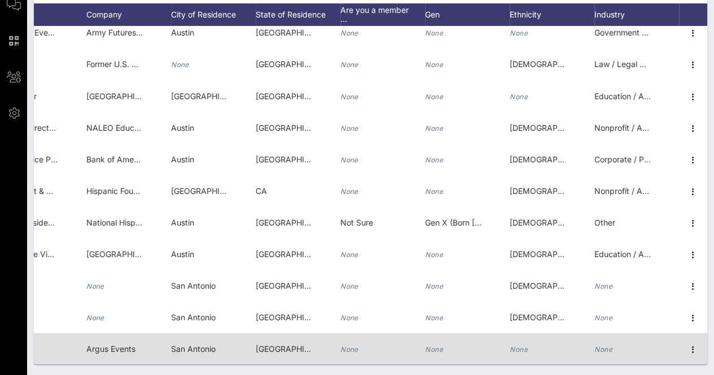
click at [510, 345] on icon "None" at bounding box center [518, 349] width 18 height 8
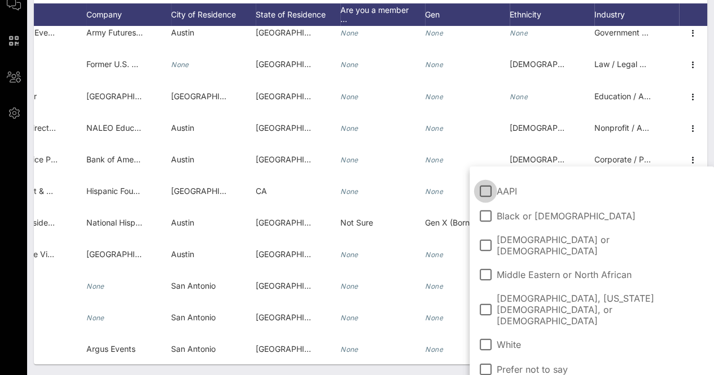
click at [526, 242] on span "[DEMOGRAPHIC_DATA] or [DEMOGRAPHIC_DATA]" at bounding box center [600, 245] width 208 height 23
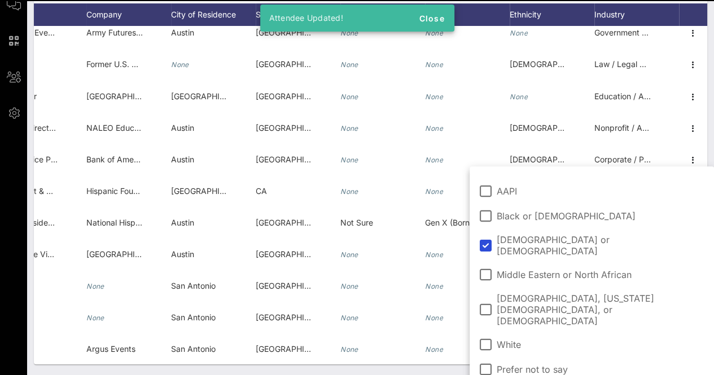
click at [427, 369] on div "Individuals Check-In Seating Custom Add Guests 43 Total Individuals 43 results …" at bounding box center [370, 129] width 686 height 492
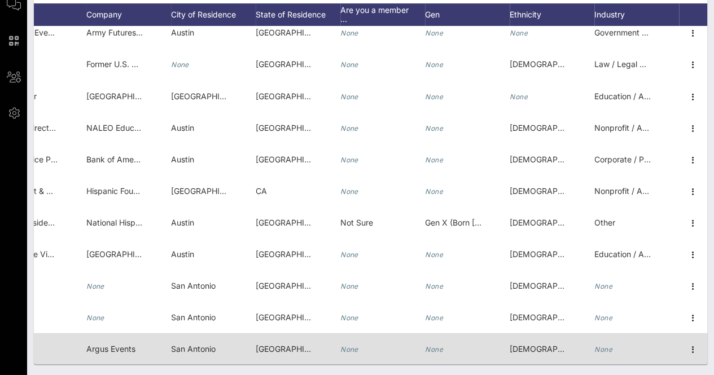
click at [596, 345] on icon "None" at bounding box center [603, 349] width 18 height 8
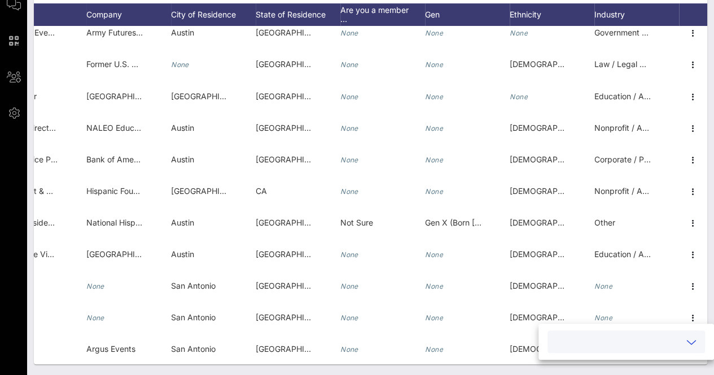
click at [617, 347] on input "text" at bounding box center [617, 341] width 126 height 15
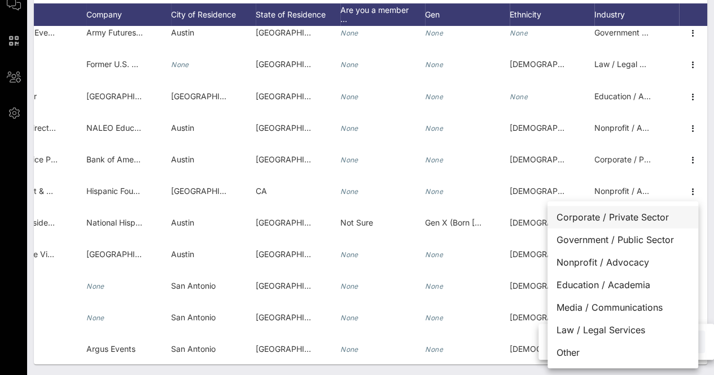
click at [654, 214] on div "Corporate / Private Sector" at bounding box center [622, 217] width 151 height 23
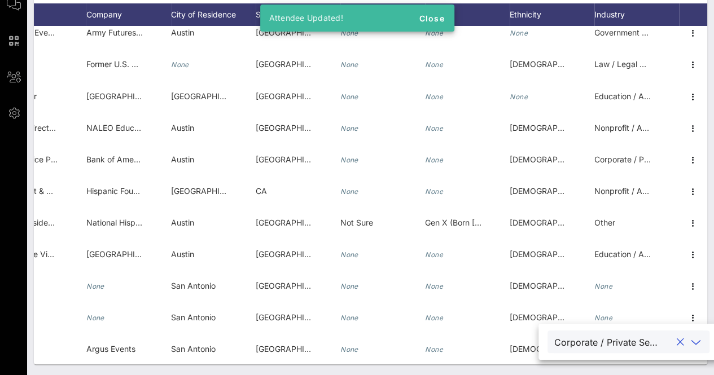
click at [539, 369] on div "Individuals Check-In Seating Custom Add Guests 43 Total Individuals 43 results …" at bounding box center [370, 129] width 686 height 492
